Goal: Book appointment/travel/reservation

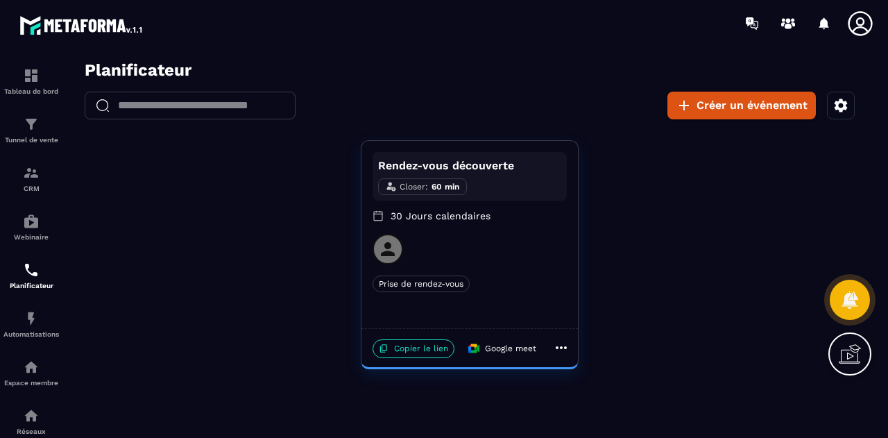
click at [357, 161] on div "Rendez-vous découverte Closer : 60 min 30 Jours calendaires Prise de rendez-vou…" at bounding box center [469, 254] width 809 height 229
click at [429, 353] on p "Copier le lien" at bounding box center [414, 348] width 82 height 19
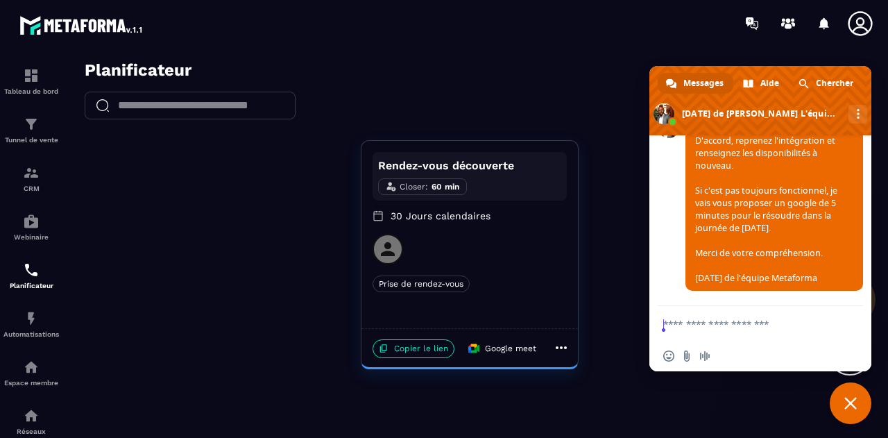
scroll to position [6521, 0]
click at [569, 101] on div "​ ​ Créer un événement" at bounding box center [469, 106] width 809 height 28
click at [858, 25] on icon at bounding box center [860, 23] width 24 height 24
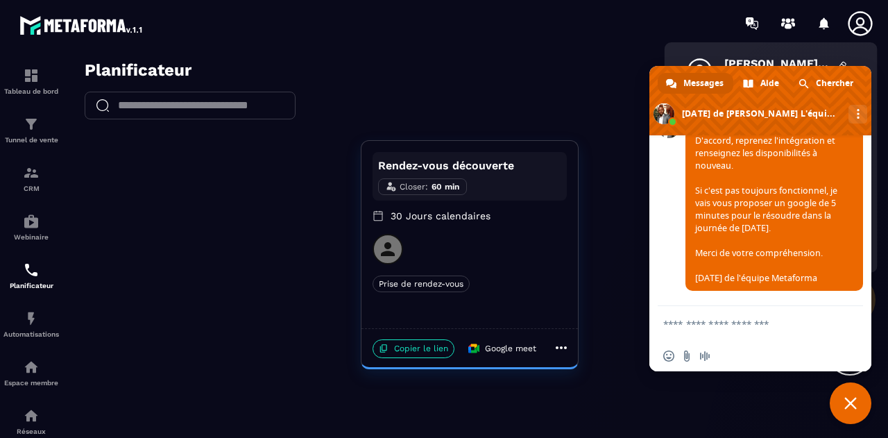
click at [857, 415] on span "Fermer le chat" at bounding box center [851, 403] width 42 height 42
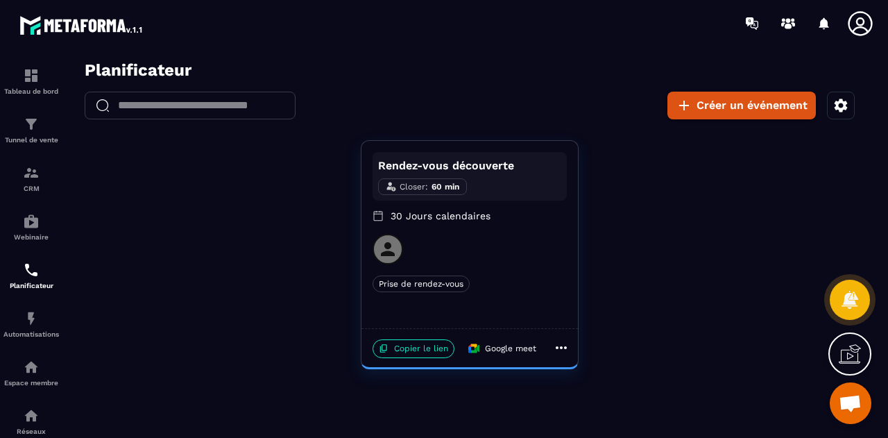
click at [563, 116] on div "​ ​ Créer un événement" at bounding box center [469, 106] width 809 height 28
click at [838, 109] on icon "button" at bounding box center [841, 105] width 13 height 13
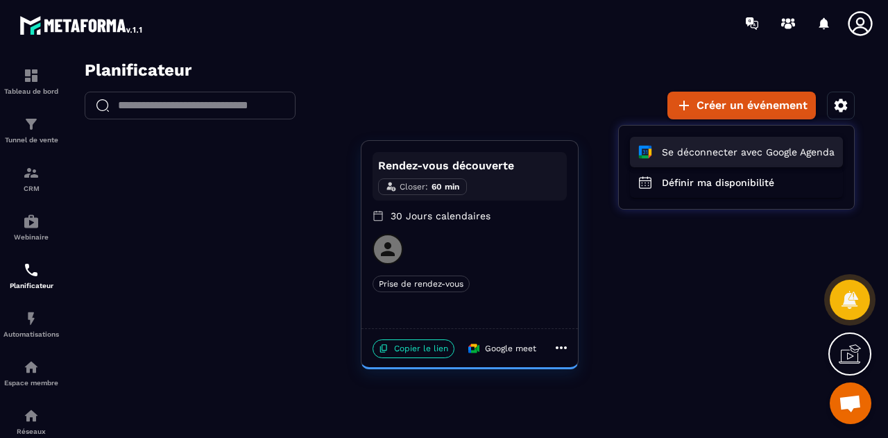
click at [781, 155] on button "Se déconnecter avec Google Agenda" at bounding box center [736, 152] width 213 height 31
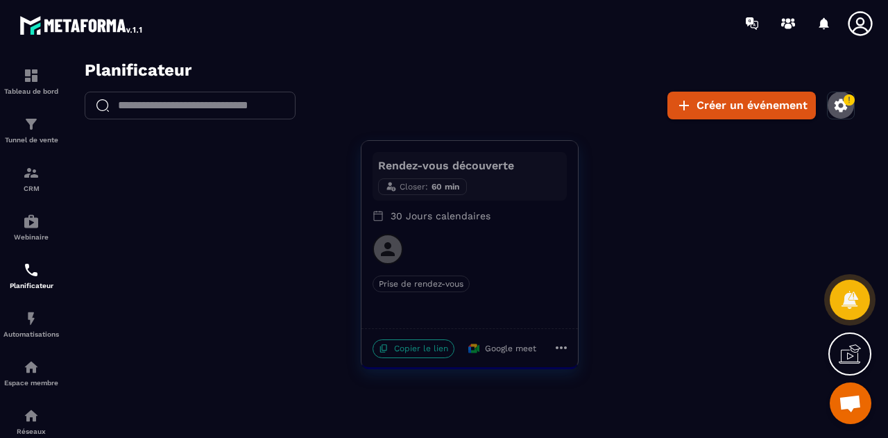
click at [844, 98] on icon "button" at bounding box center [849, 100] width 12 height 12
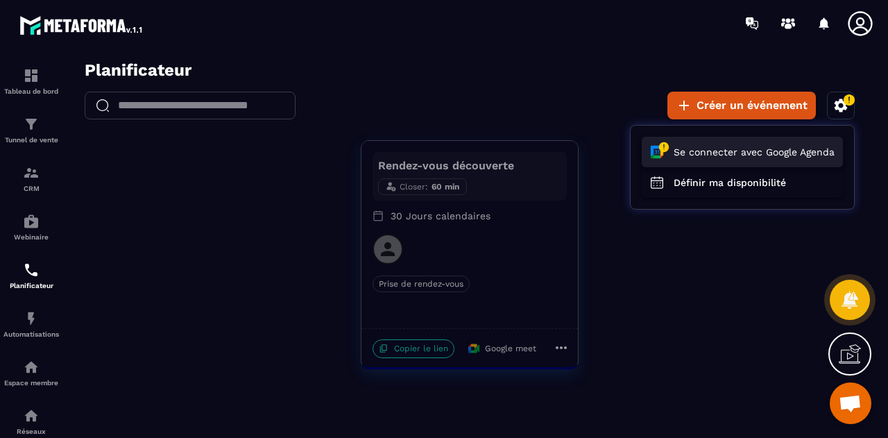
click at [741, 155] on button "Se connecter avec Google Agenda" at bounding box center [742, 152] width 201 height 31
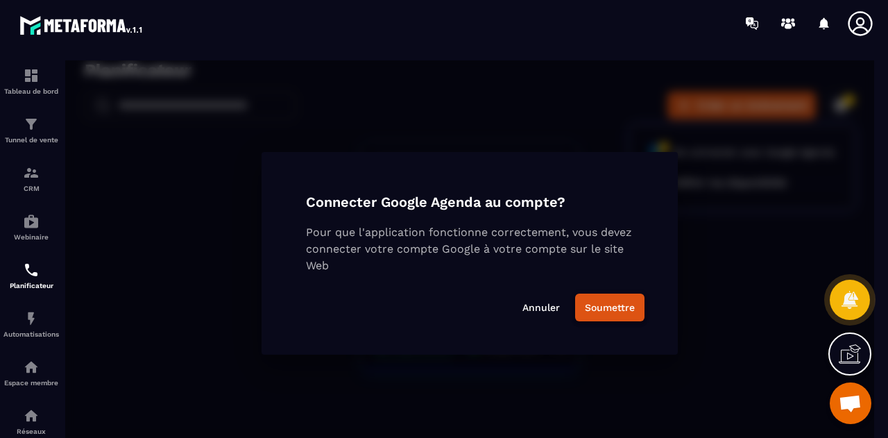
click at [605, 306] on button "Soumettre" at bounding box center [609, 308] width 69 height 28
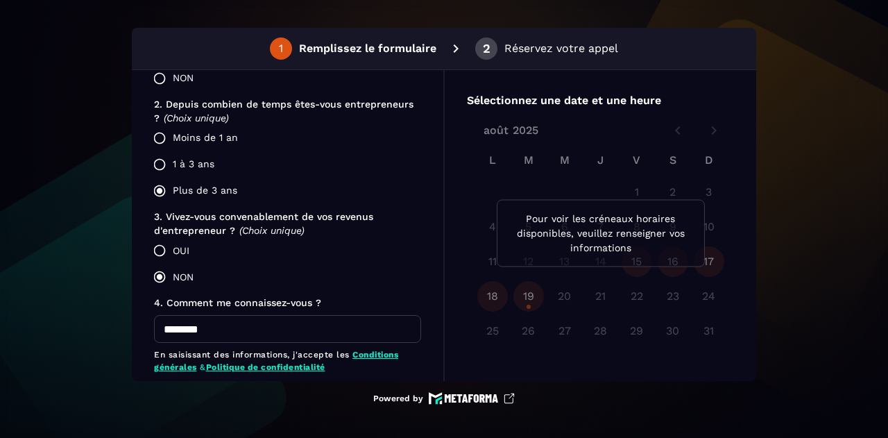
scroll to position [468, 0]
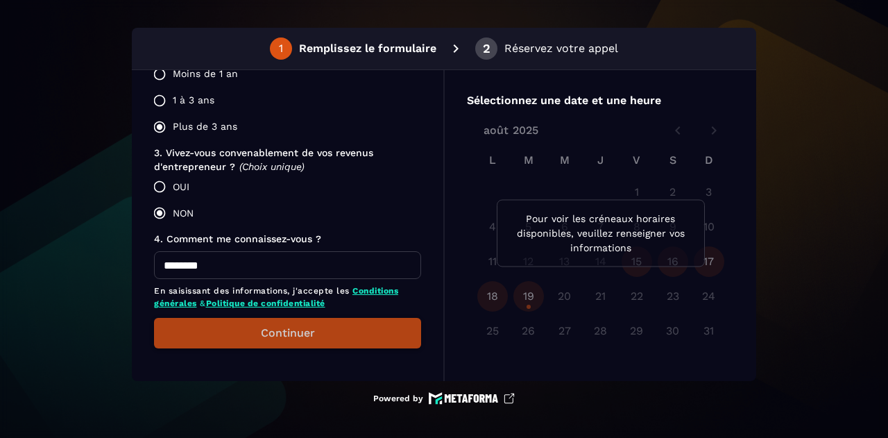
click at [235, 333] on button "Continuer" at bounding box center [287, 333] width 267 height 31
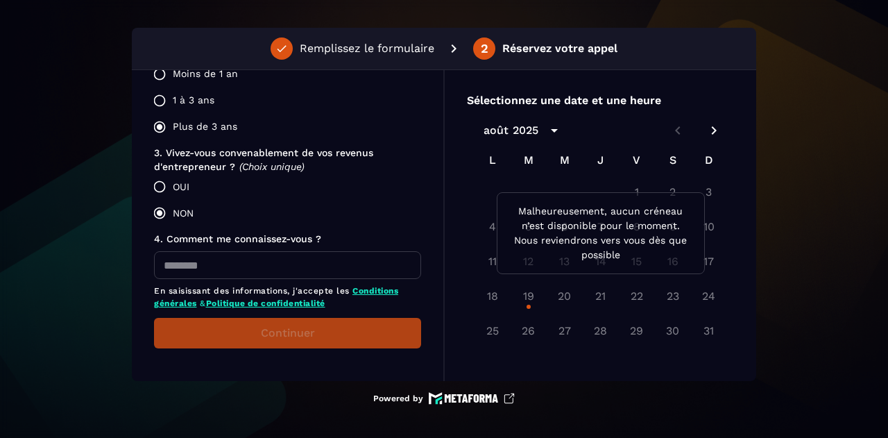
click at [595, 241] on p "Malheureusement, aucun créneau n’est disponible pour le moment. Nous reviendron…" at bounding box center [601, 233] width 185 height 58
click at [590, 196] on div "Malheureusement, aucun créneau n’est disponible pour le moment. Nous reviendron…" at bounding box center [601, 233] width 208 height 82
click at [544, 127] on button "calendar view is open, switch to year view" at bounding box center [555, 131] width 24 height 24
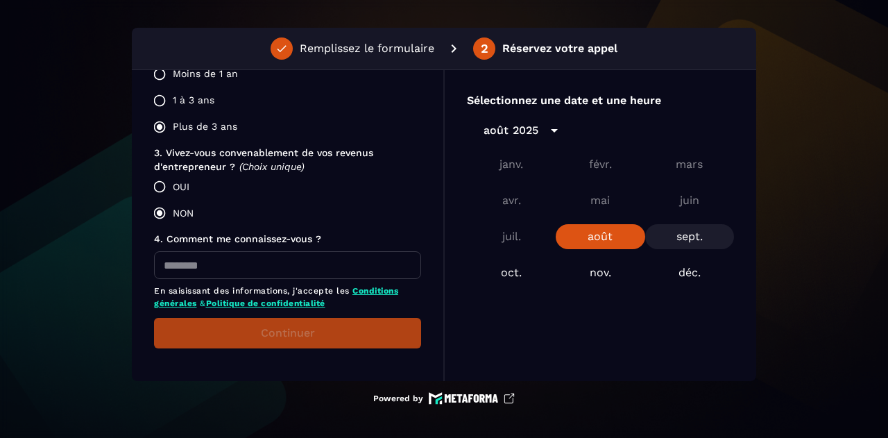
click at [683, 236] on button "sept." at bounding box center [689, 236] width 89 height 25
